Goal: Transaction & Acquisition: Purchase product/service

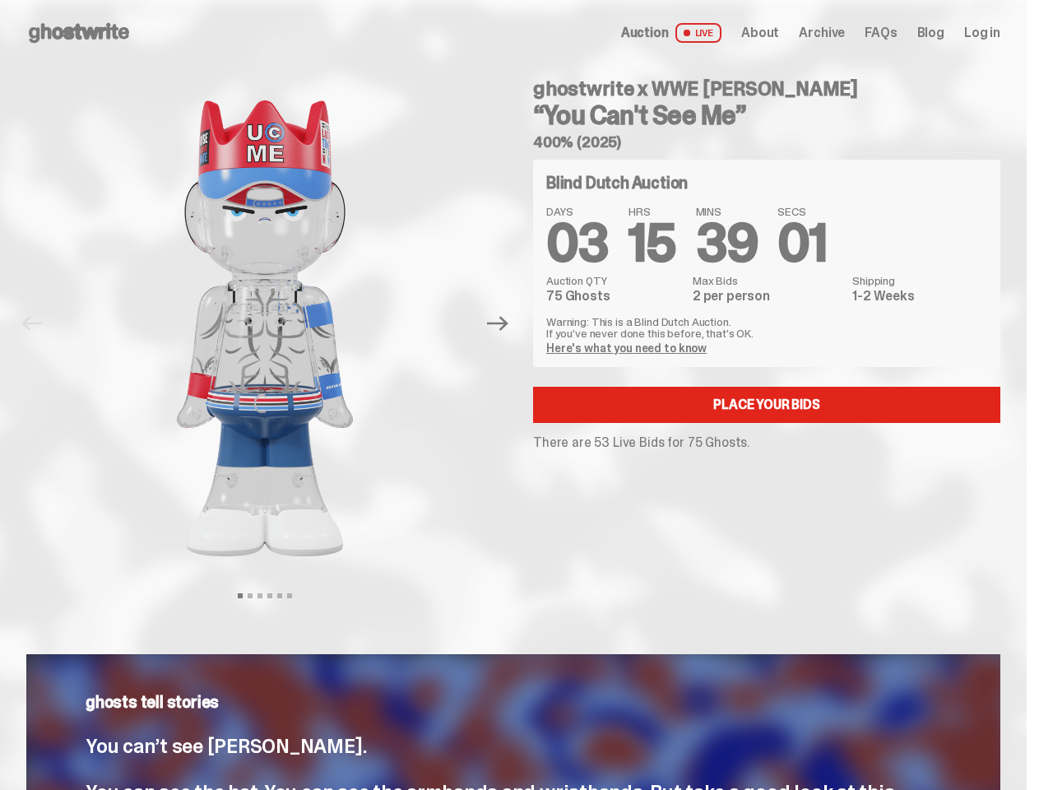
click at [519, 395] on div "ghostwrite x WWE [PERSON_NAME] “You Can't See Me” 400% (2025) Blind Dutch Aucti…" at bounding box center [756, 324] width 487 height 516
click at [275, 323] on img at bounding box center [265, 328] width 420 height 525
click at [504, 323] on icon "Next" at bounding box center [497, 324] width 21 height 15
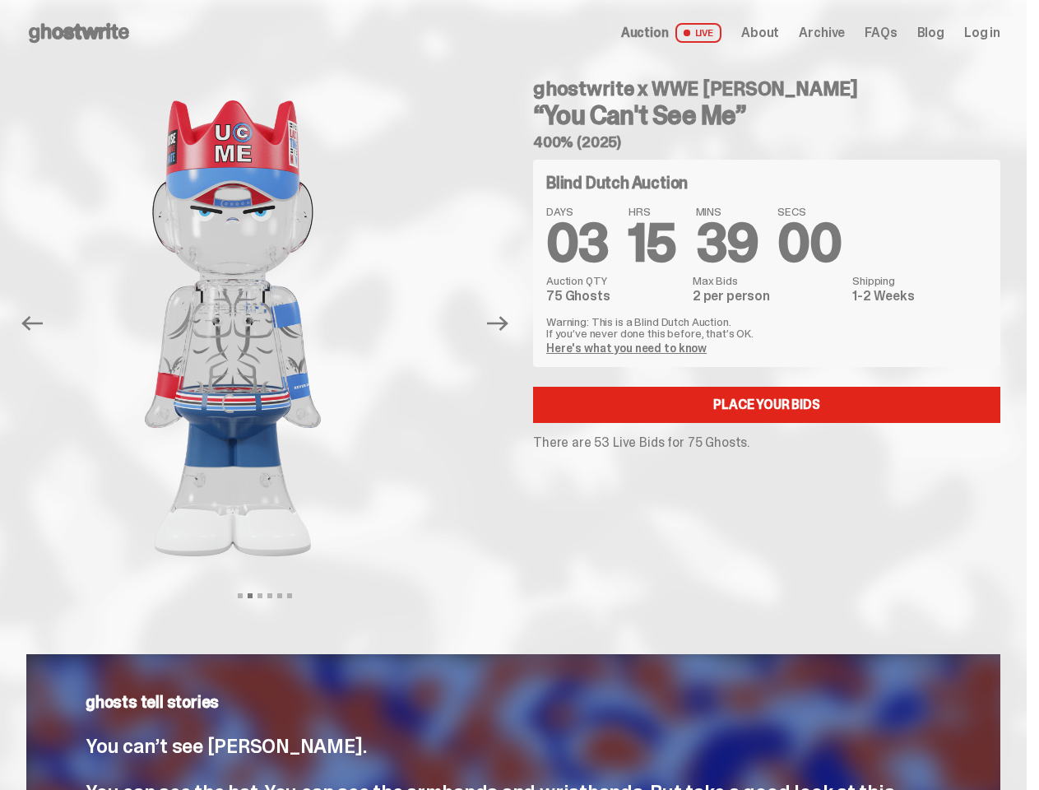
click at [0, 84] on div "ghostwrite x WWE [PERSON_NAME] “You Can't See Me” 400% (2025) Previous Next Vie…" at bounding box center [513, 340] width 1027 height 549
click at [629, 348] on link "Here's what you need to know" at bounding box center [626, 348] width 160 height 15
